Goal: Register for event/course

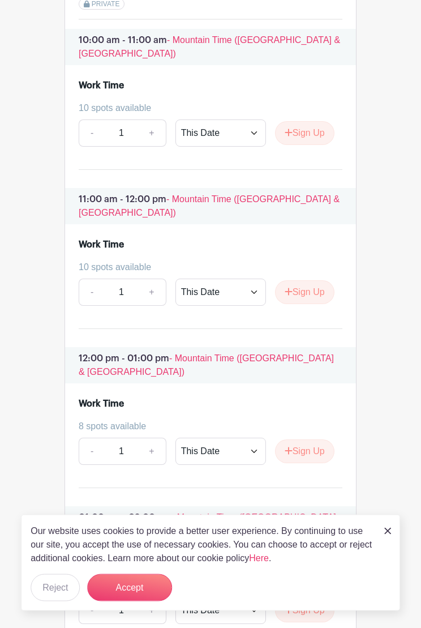
scroll to position [1600, 0]
click at [313, 280] on button "Sign Up" at bounding box center [304, 292] width 59 height 24
click at [312, 439] on button "Sign Up" at bounding box center [304, 451] width 59 height 24
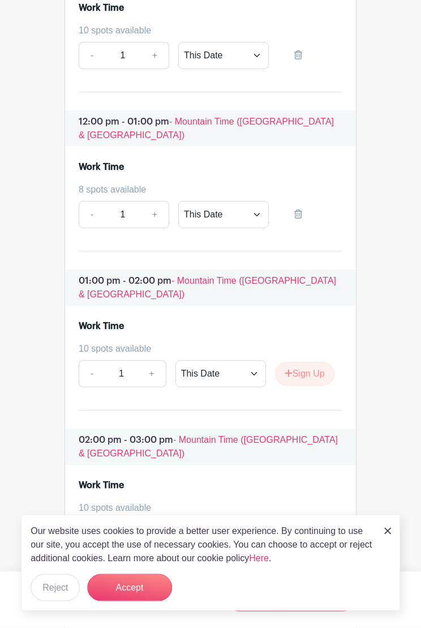
click at [308, 363] on button "Sign Up" at bounding box center [304, 375] width 59 height 24
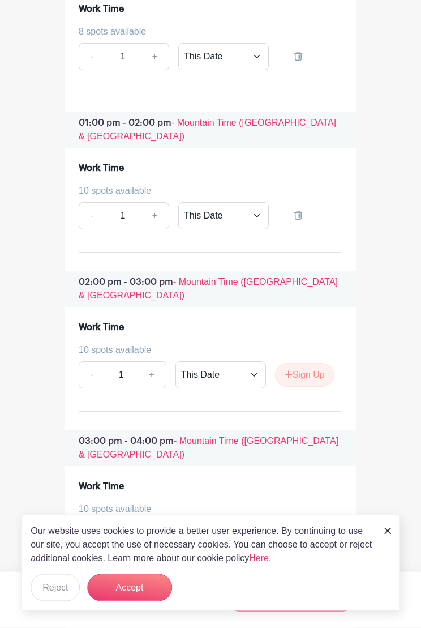
scroll to position [1994, 0]
click at [310, 364] on button "Sign Up" at bounding box center [304, 376] width 59 height 24
click at [133, 550] on button "Accept" at bounding box center [129, 587] width 85 height 27
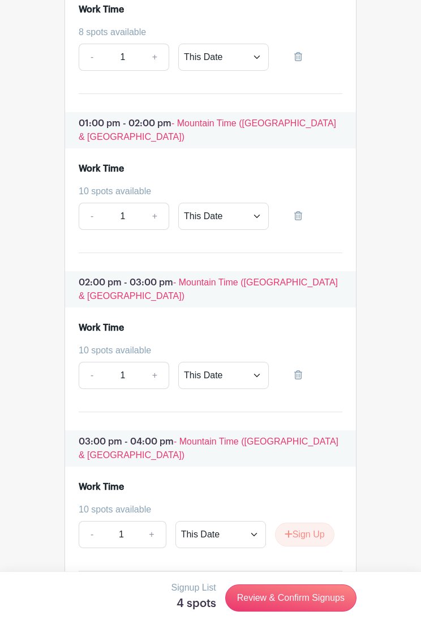
click at [314, 550] on link "Review & Confirm Signups" at bounding box center [290, 598] width 131 height 27
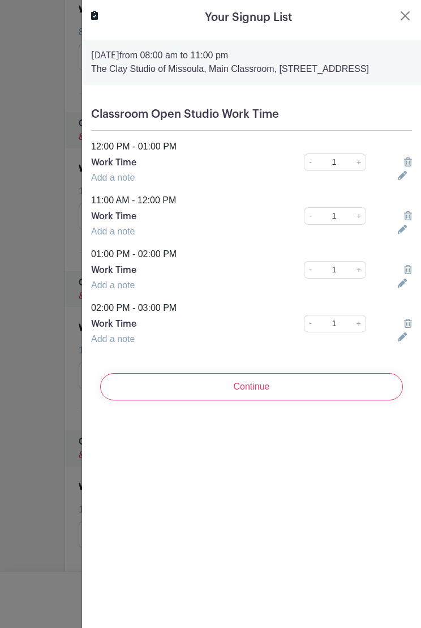
click at [265, 393] on input "Continue" at bounding box center [251, 386] width 303 height 27
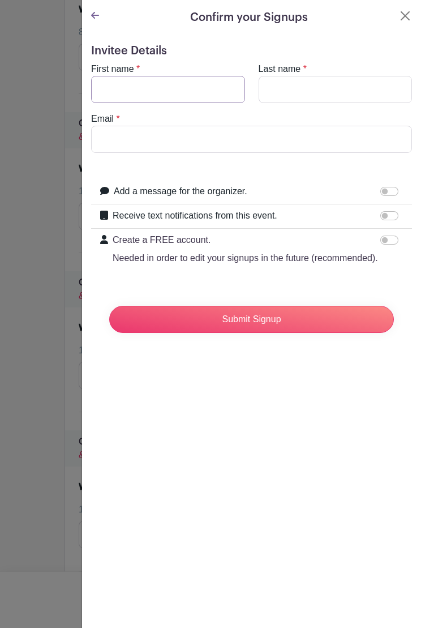
click at [130, 89] on input "First name" at bounding box center [168, 89] width 154 height 27
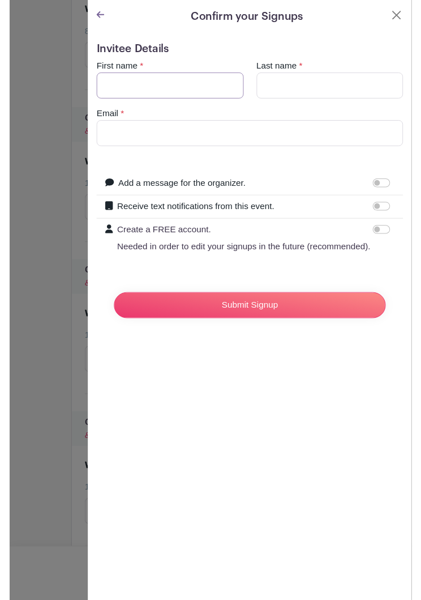
scroll to position [1994, 0]
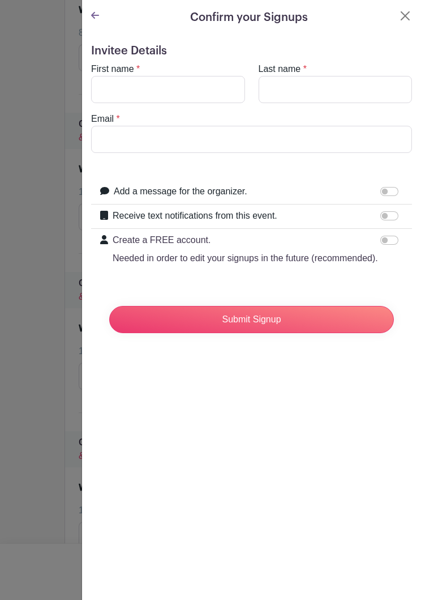
type input "[PERSON_NAME]"
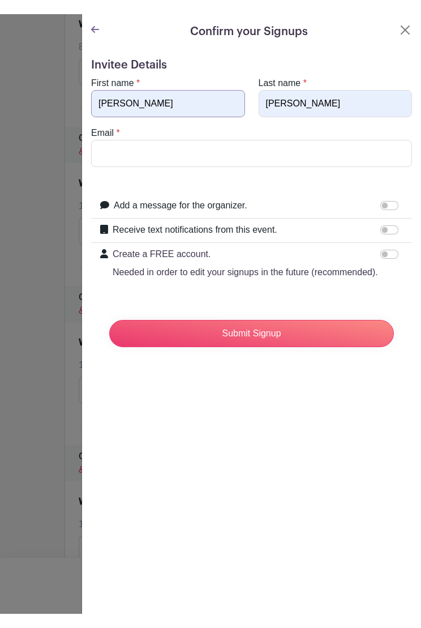
scroll to position [1994, 0]
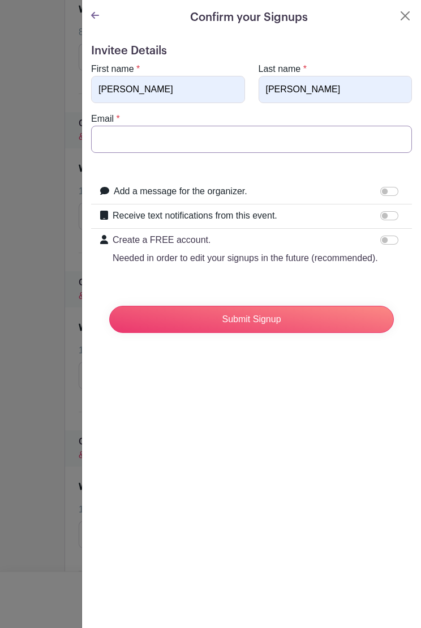
type input "[EMAIL_ADDRESS][DOMAIN_NAME]"
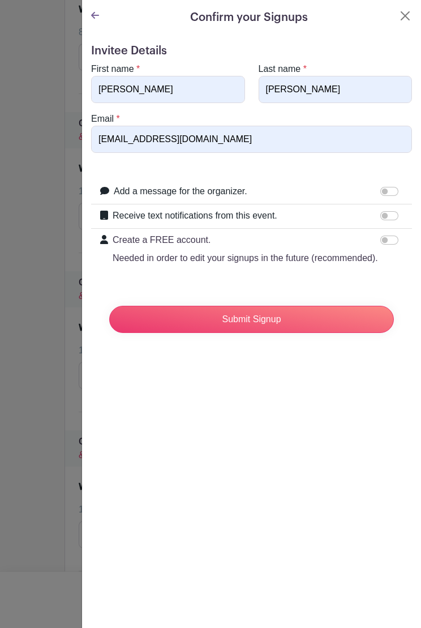
click at [271, 321] on input "Submit Signup" at bounding box center [251, 319] width 285 height 27
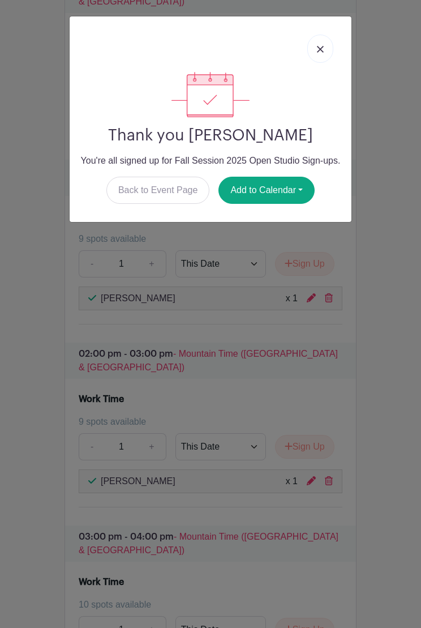
click at [320, 52] on img at bounding box center [320, 49] width 7 height 7
